Goal: Task Accomplishment & Management: Use online tool/utility

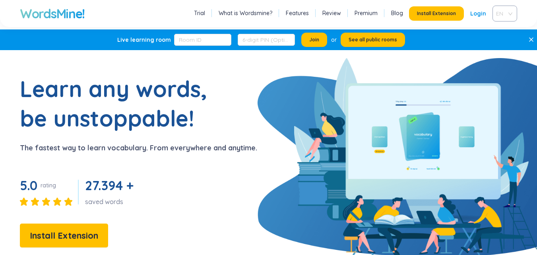
click at [499, 11] on span "EN" at bounding box center [503, 14] width 14 height 12
click at [500, 38] on div "VIE" at bounding box center [504, 43] width 25 height 13
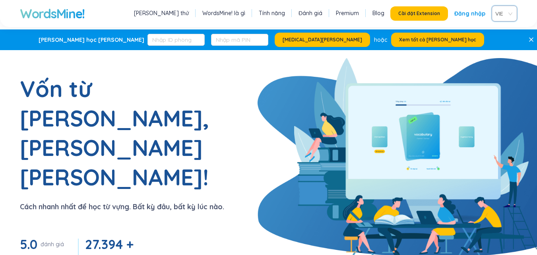
click at [461, 13] on link "Đăng nhập" at bounding box center [469, 13] width 31 height 14
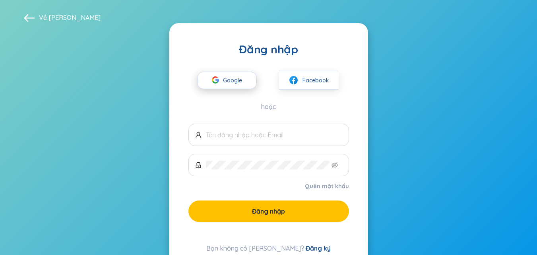
click at [238, 83] on span "Google" at bounding box center [234, 80] width 23 height 17
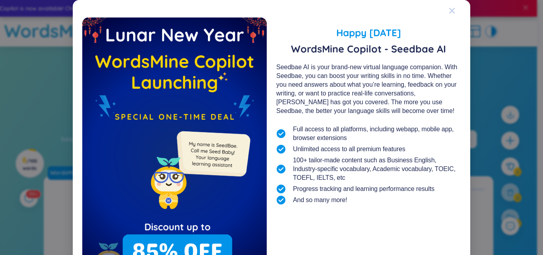
click at [451, 11] on icon "Close" at bounding box center [452, 11] width 6 height 6
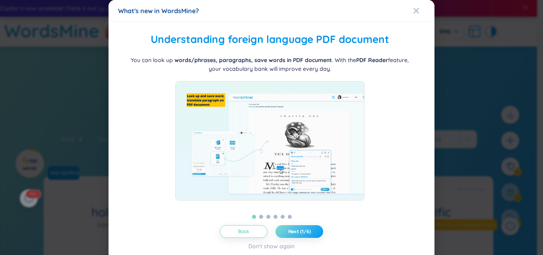
click at [288, 232] on span "Next (1/6)" at bounding box center [299, 231] width 23 height 6
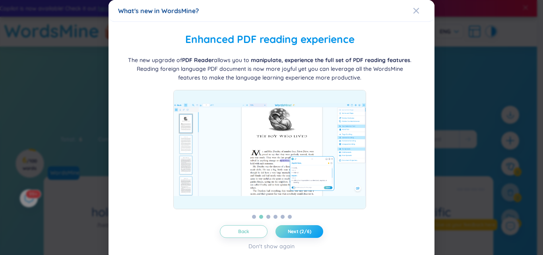
click at [288, 232] on span "Next (2/6)" at bounding box center [299, 231] width 23 height 6
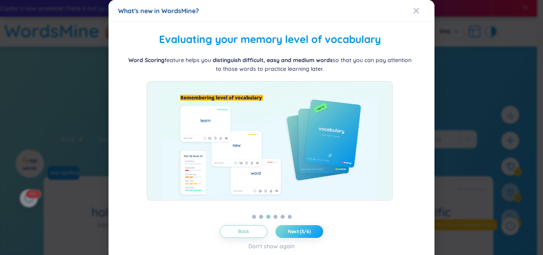
click at [288, 232] on span "Next (3/6)" at bounding box center [299, 231] width 23 height 6
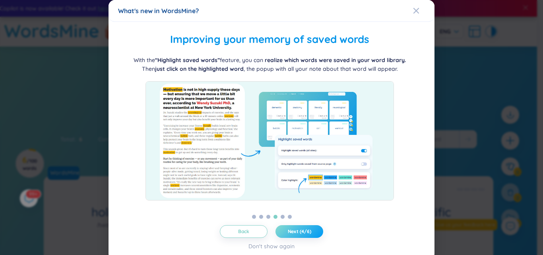
click at [288, 232] on span "Next (4/6)" at bounding box center [299, 231] width 23 height 6
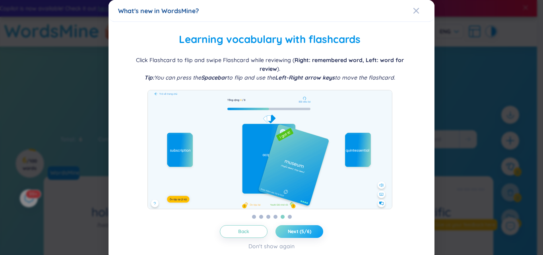
click at [288, 232] on span "Next (5/6)" at bounding box center [299, 231] width 23 height 6
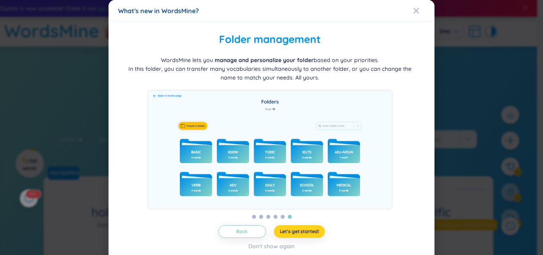
click at [287, 232] on span "Let's get started!" at bounding box center [299, 231] width 39 height 6
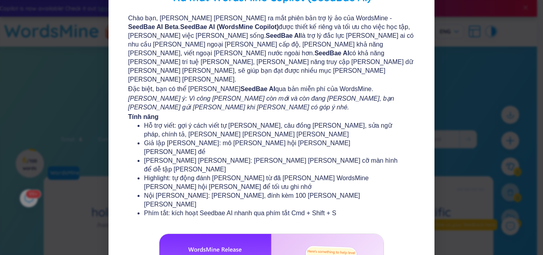
scroll to position [147, 0]
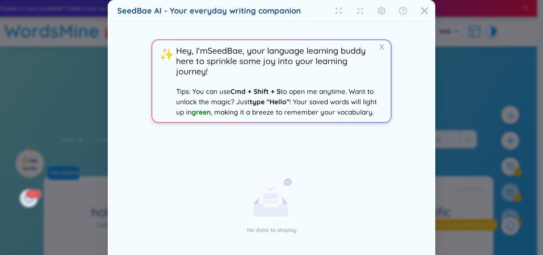
scroll to position [73, 0]
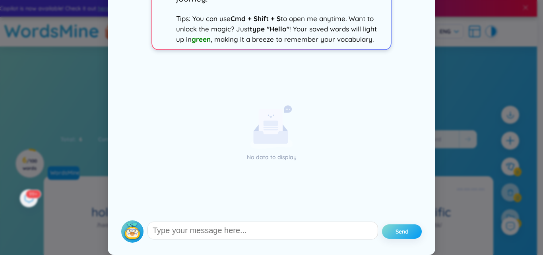
click at [395, 236] on button "Send" at bounding box center [402, 231] width 40 height 14
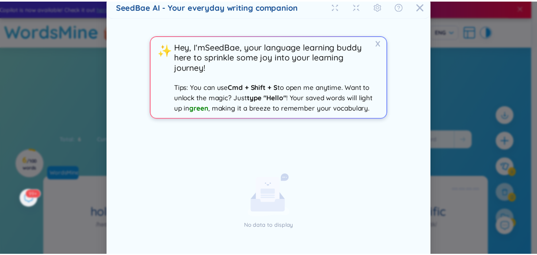
scroll to position [0, 0]
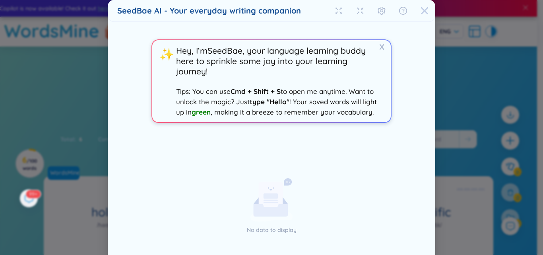
click at [420, 11] on icon "Close" at bounding box center [424, 11] width 8 height 8
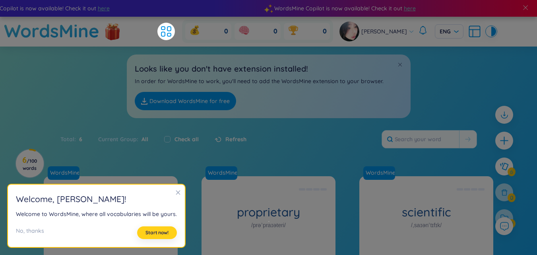
click at [163, 226] on button "Start now!" at bounding box center [157, 232] width 40 height 13
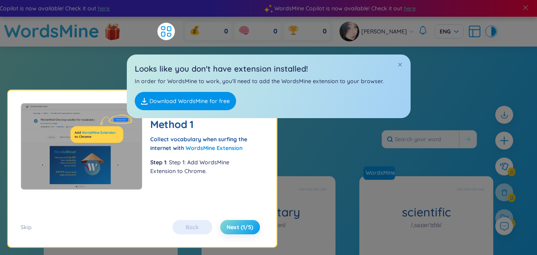
click at [243, 224] on span "Next (1/5)" at bounding box center [239, 227] width 27 height 8
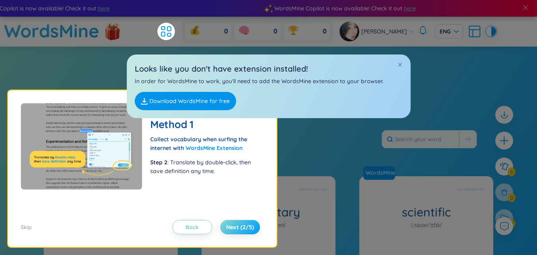
click at [243, 224] on span "Next (2/5)" at bounding box center [240, 227] width 28 height 8
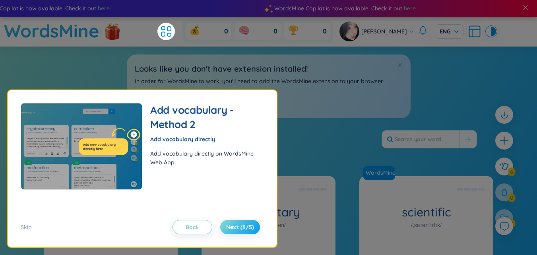
click at [243, 224] on span "Next (3/5)" at bounding box center [240, 227] width 28 height 8
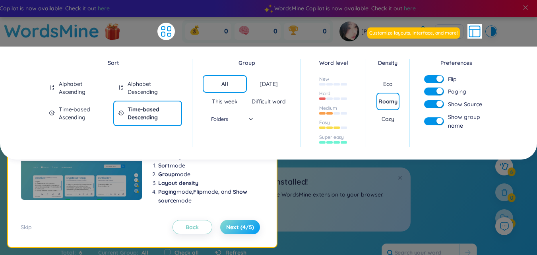
click at [243, 224] on span "Next (4/5)" at bounding box center [240, 227] width 28 height 8
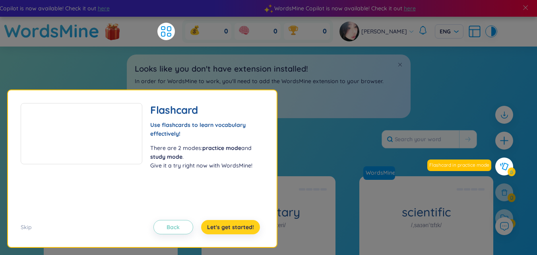
click at [243, 224] on span "Let's get started!" at bounding box center [230, 227] width 47 height 8
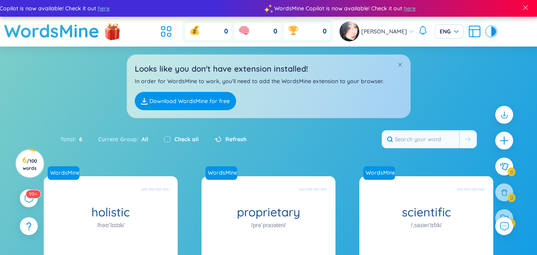
click at [205, 100] on link "Download WordsMine for free" at bounding box center [185, 101] width 101 height 18
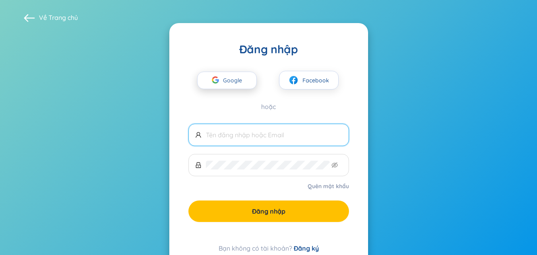
click at [217, 80] on icon "button" at bounding box center [217, 80] width 4 height 3
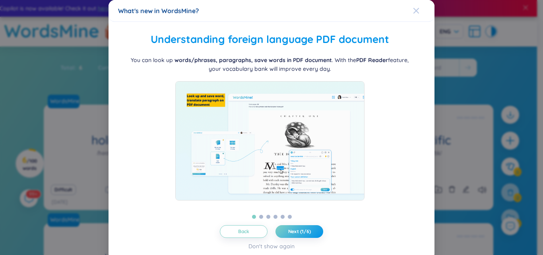
click at [413, 8] on icon "Close" at bounding box center [416, 11] width 6 height 6
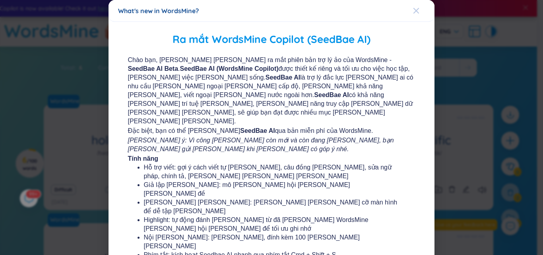
click at [413, 14] on icon "Close" at bounding box center [416, 11] width 6 height 6
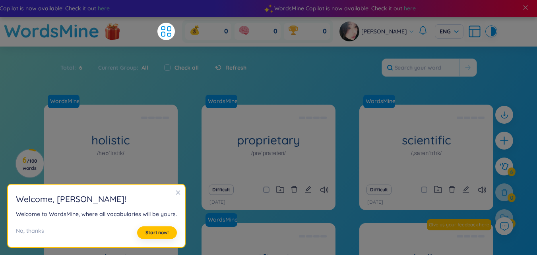
click at [176, 193] on icon "close" at bounding box center [178, 192] width 4 height 4
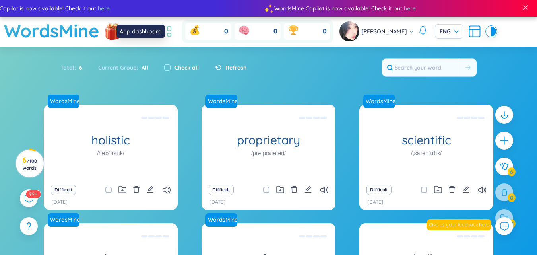
click at [165, 35] on icon at bounding box center [163, 34] width 4 height 4
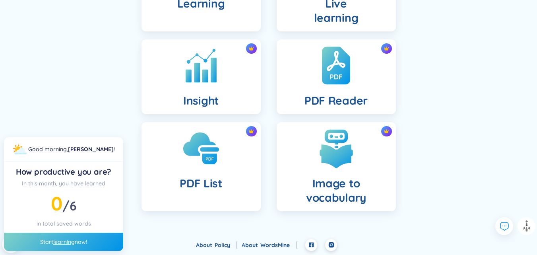
scroll to position [244, 0]
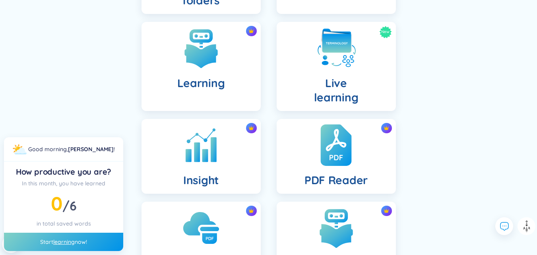
click at [310, 142] on div "PDF Reader" at bounding box center [336, 156] width 119 height 75
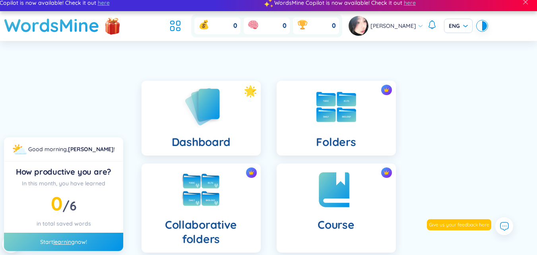
scroll to position [0, 0]
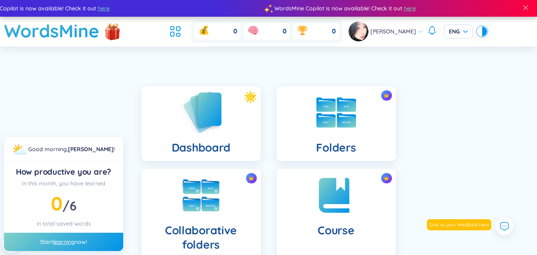
click at [247, 125] on div "Dashboard" at bounding box center [200, 123] width 119 height 75
